Goal: Transaction & Acquisition: Book appointment/travel/reservation

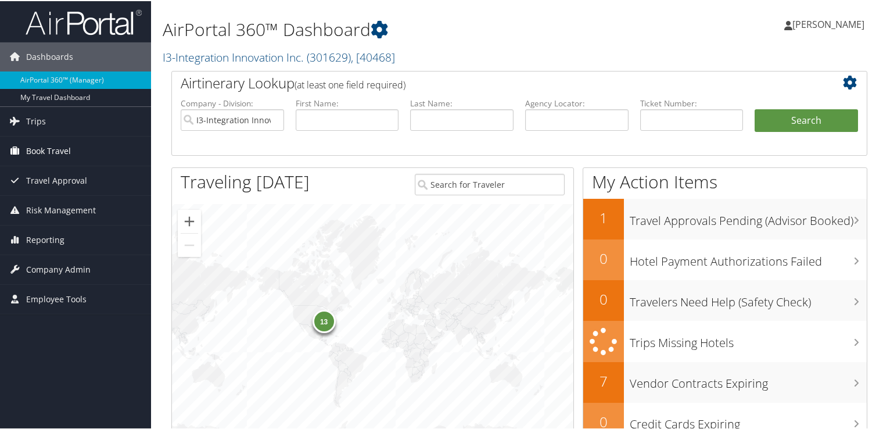
click at [84, 148] on link "Book Travel" at bounding box center [75, 149] width 151 height 29
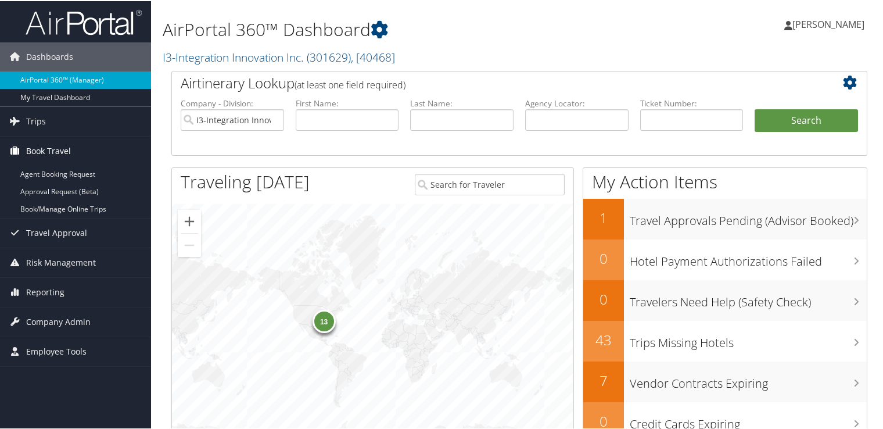
click at [51, 144] on span "Book Travel" at bounding box center [48, 149] width 45 height 29
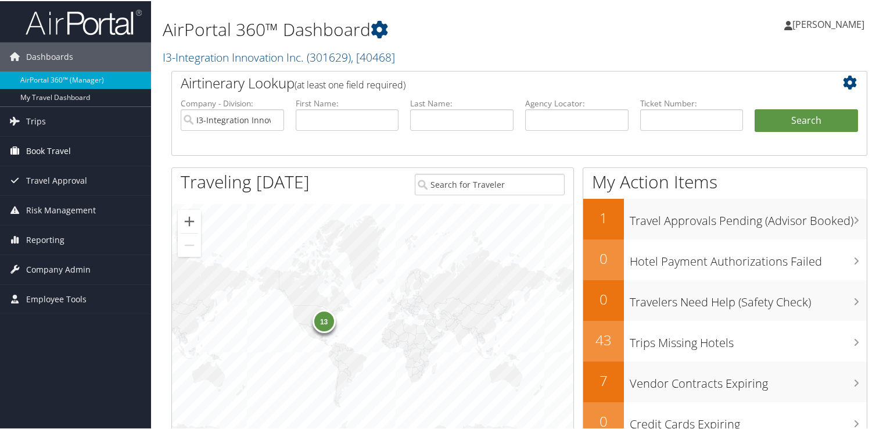
click at [51, 145] on span "Book Travel" at bounding box center [48, 149] width 45 height 29
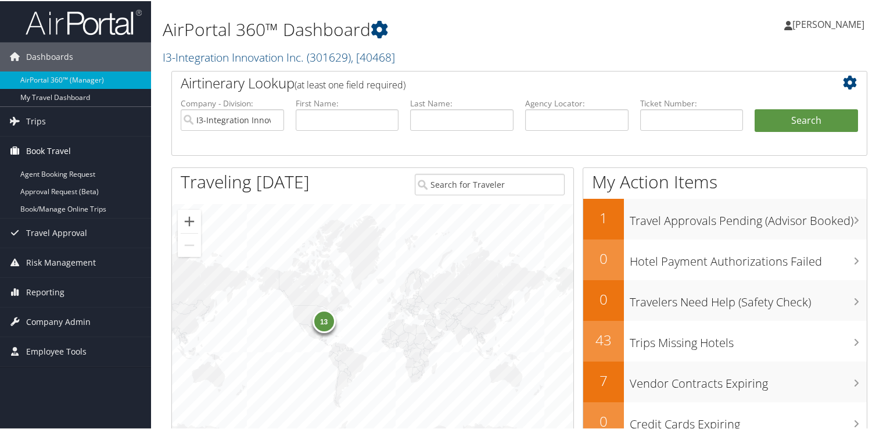
click at [31, 146] on span "Book Travel" at bounding box center [48, 149] width 45 height 29
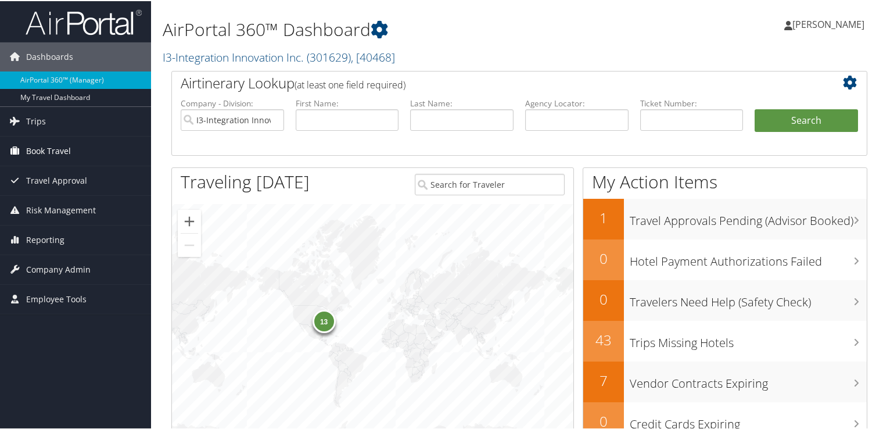
click at [29, 143] on span "Book Travel" at bounding box center [48, 149] width 45 height 29
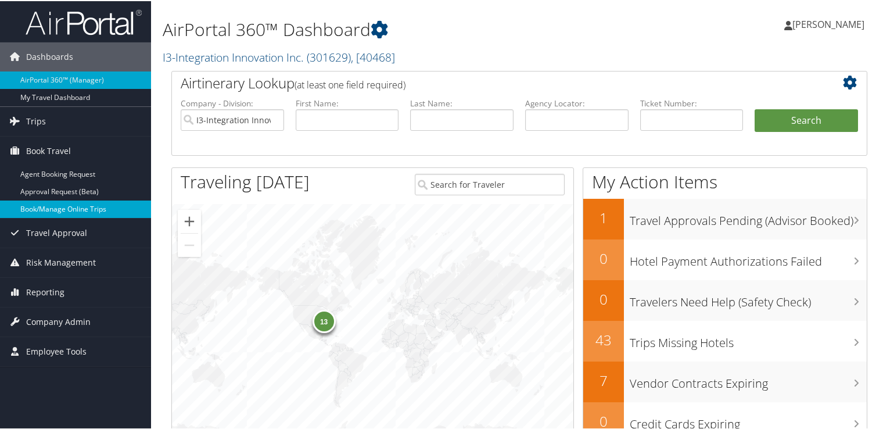
click at [57, 211] on link "Book/Manage Online Trips" at bounding box center [75, 207] width 151 height 17
